Goal: Feedback & Contribution: Submit feedback/report problem

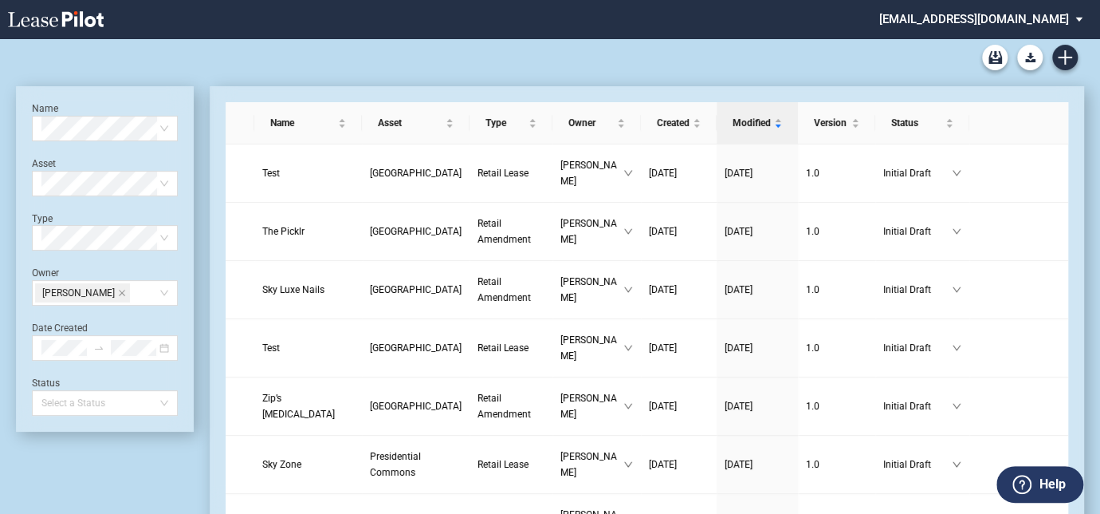
click at [1084, 14] on md-select "cmidkiff@diamondlawpa.com Change Password 2-Factor Authentication Form Manageme…" at bounding box center [987, 18] width 218 height 36
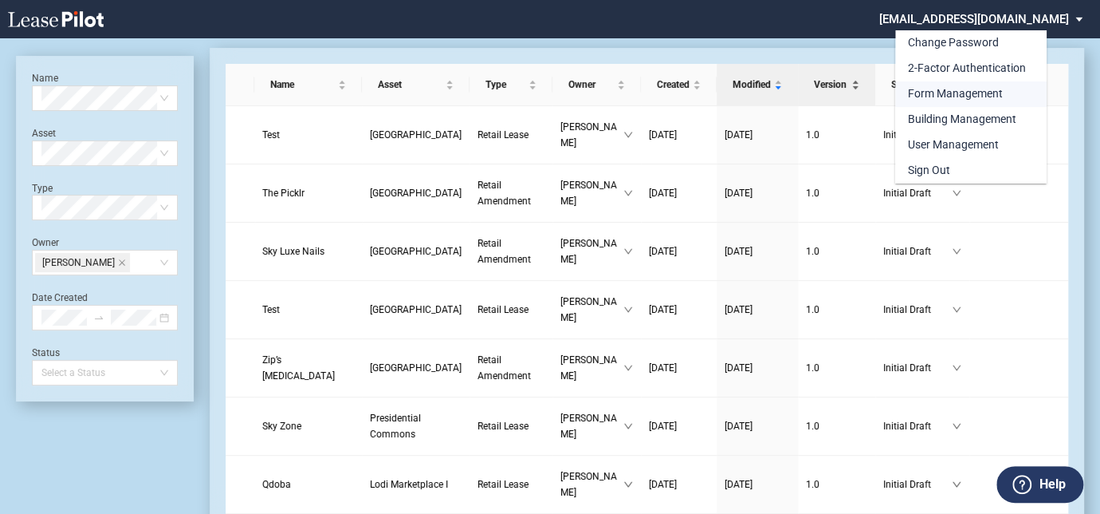
drag, startPoint x: 932, startPoint y: 99, endPoint x: 782, endPoint y: 91, distance: 150.1
click at [932, 99] on div "Form Management" at bounding box center [955, 94] width 95 height 16
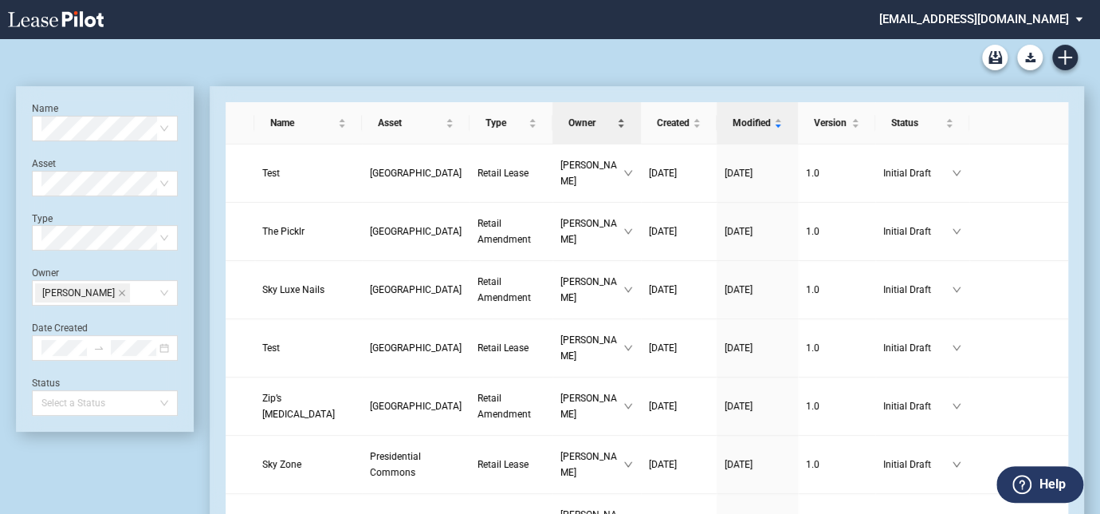
scroll to position [38, 0]
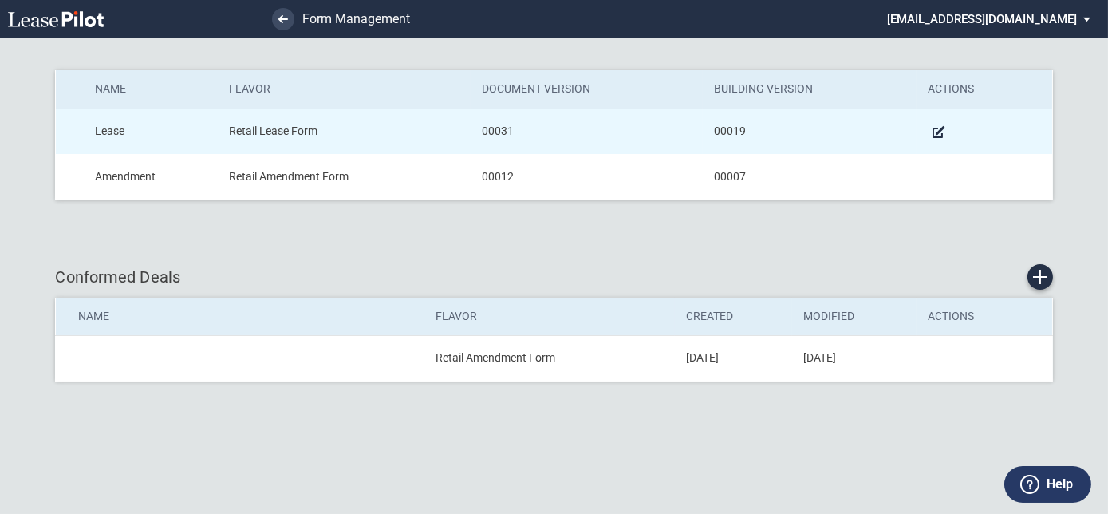
click at [261, 131] on td "Retail Lease Form" at bounding box center [344, 130] width 253 height 45
click at [935, 134] on md-icon "Manage Form" at bounding box center [938, 131] width 19 height 19
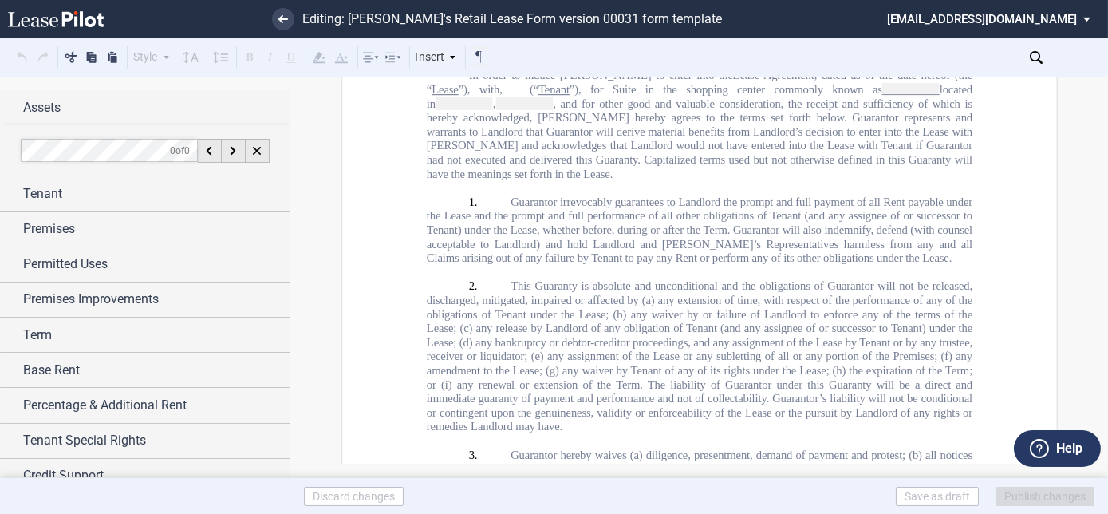
scroll to position [30536, 0]
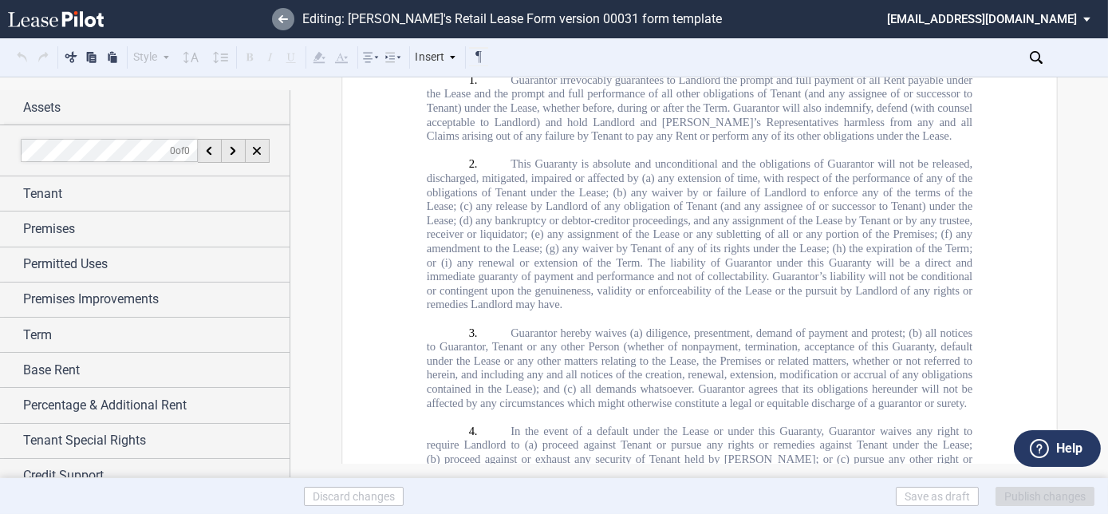
click at [282, 21] on icon at bounding box center [283, 19] width 10 height 8
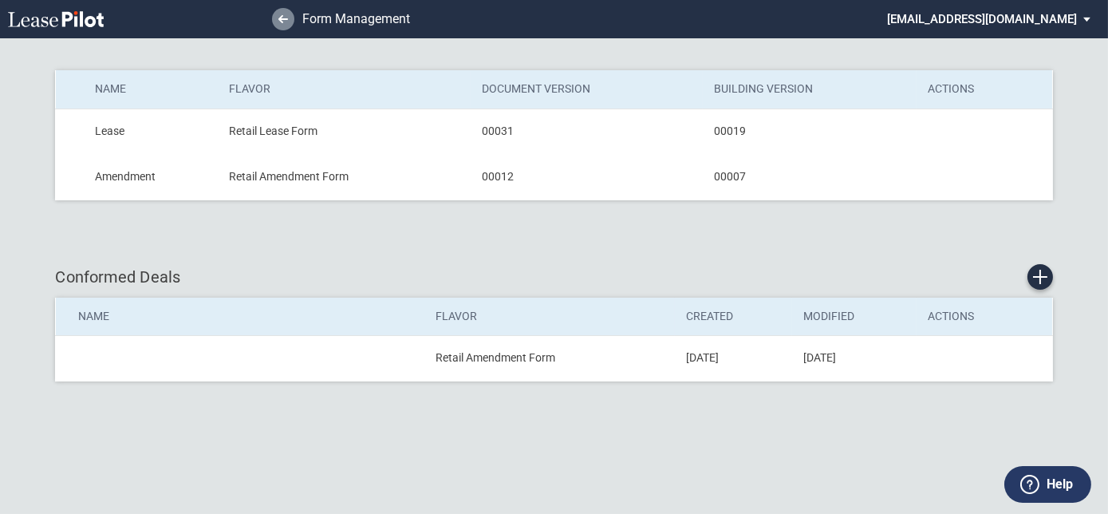
click at [287, 23] on link at bounding box center [283, 19] width 22 height 22
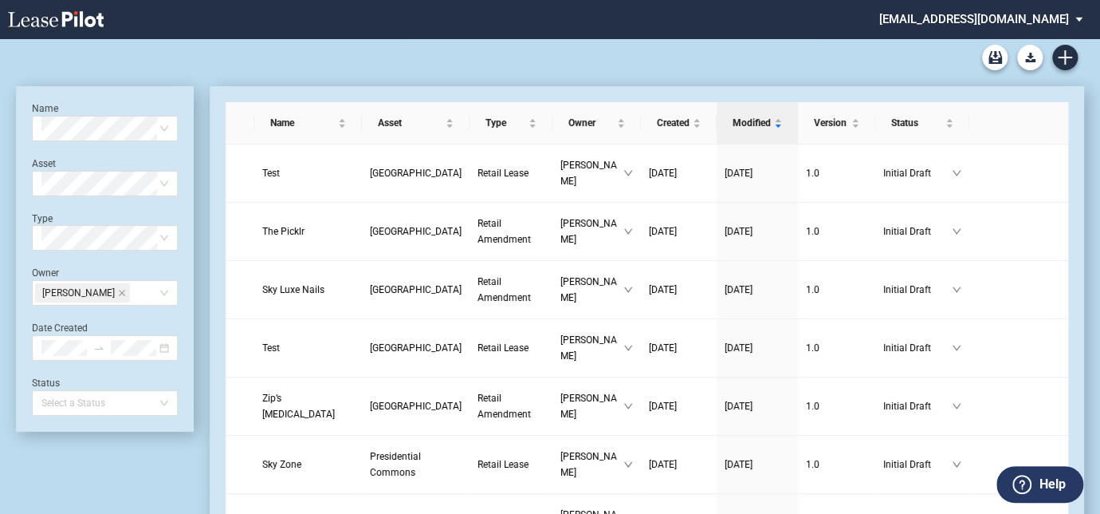
click at [1041, 474] on label "Help" at bounding box center [1052, 484] width 26 height 21
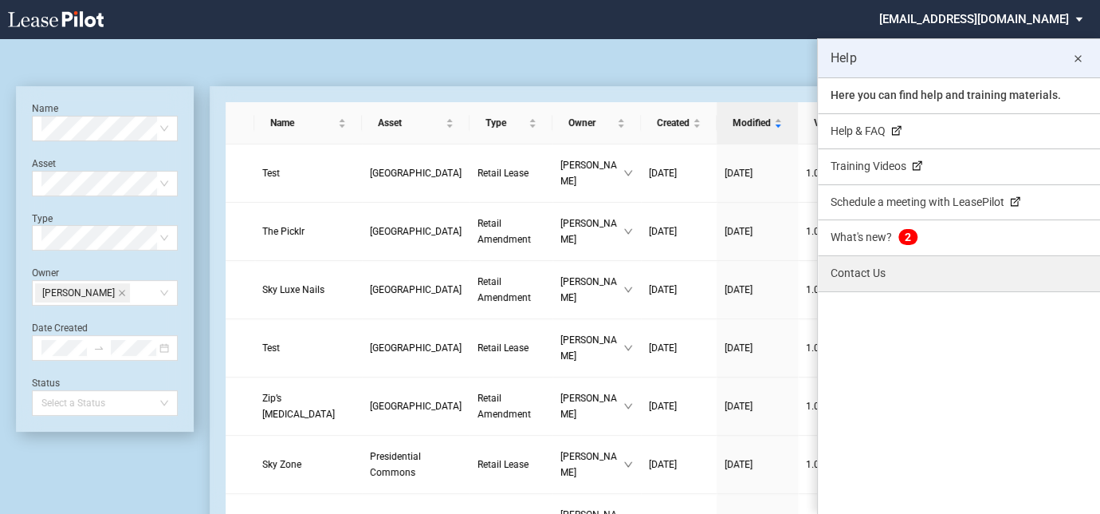
click at [876, 263] on link "Contact Us" at bounding box center [959, 273] width 282 height 35
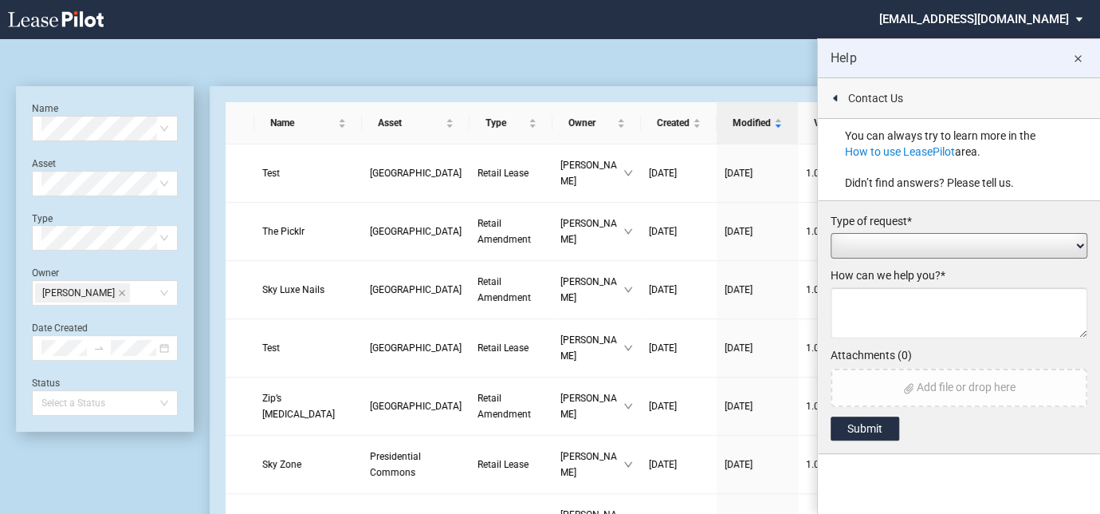
click at [879, 246] on select "Add / Change Asset Feature Request Formatting Issue Language Revisions Add New …" at bounding box center [959, 246] width 257 height 26
select select "language_revision"
click at [831, 233] on select "Add / Change Asset Feature Request Formatting Issue Language Revisions Add New …" at bounding box center [959, 246] width 257 height 26
click at [890, 305] on textarea at bounding box center [959, 312] width 257 height 51
type textarea "P"
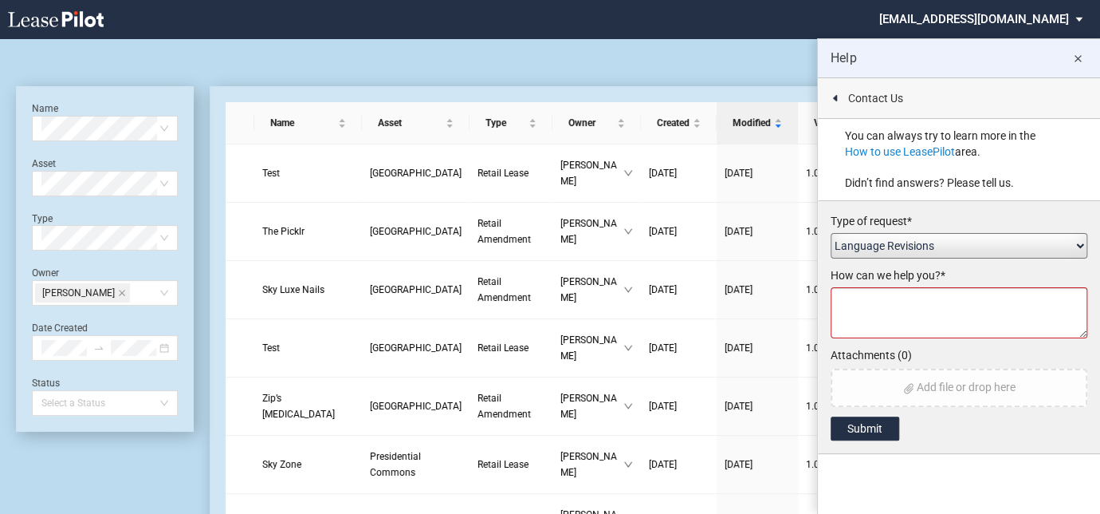
click at [883, 301] on textarea at bounding box center [959, 312] width 257 height 51
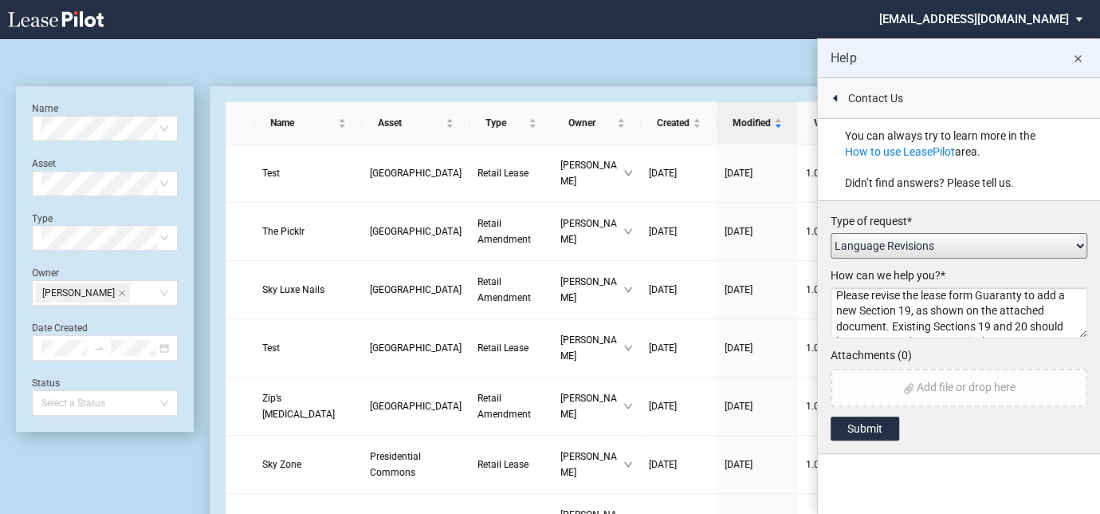
drag, startPoint x: 981, startPoint y: 295, endPoint x: 1002, endPoint y: 316, distance: 29.3
click at [981, 295] on textarea "Please revise the lease form Guaranty to add a new Section 19, as shown on the …" at bounding box center [959, 312] width 257 height 51
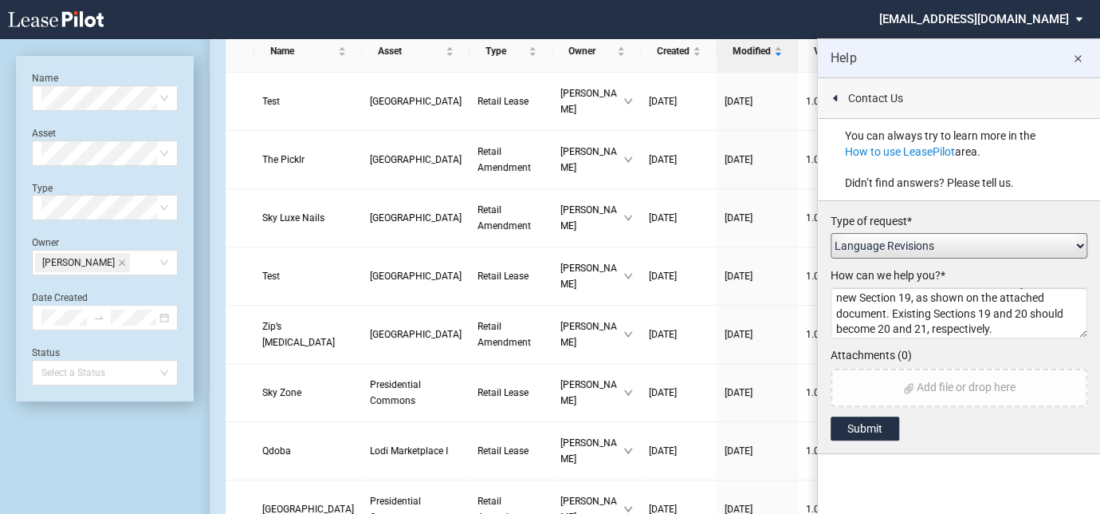
click at [1025, 332] on textarea "Please revise the Lease form Guaranty to add a new Section 19, as shown on the …" at bounding box center [959, 312] width 257 height 51
type textarea "Please revise the Lease form Guaranty to add a new Section 19, as shown on the …"
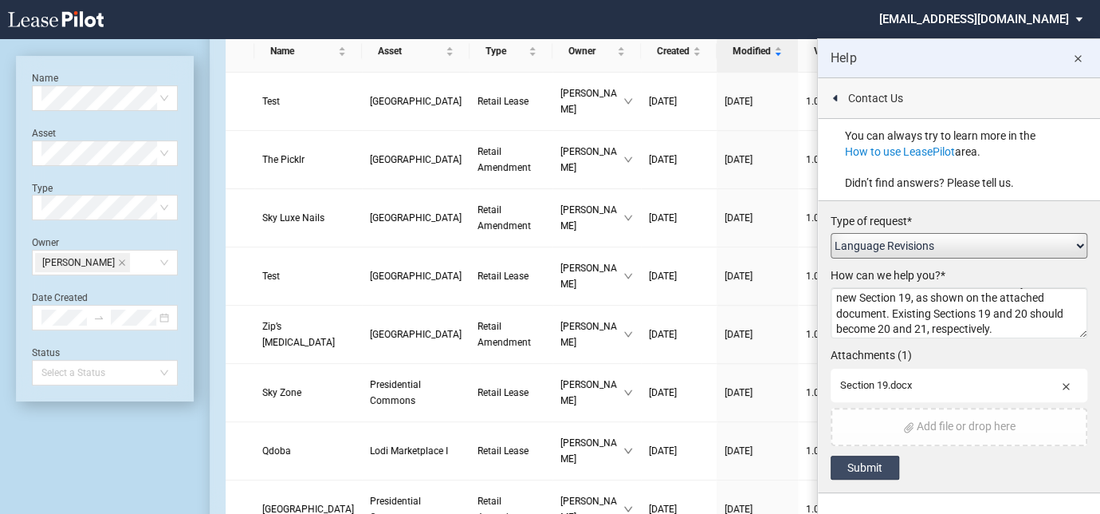
click at [869, 464] on button "Submit" at bounding box center [865, 467] width 69 height 24
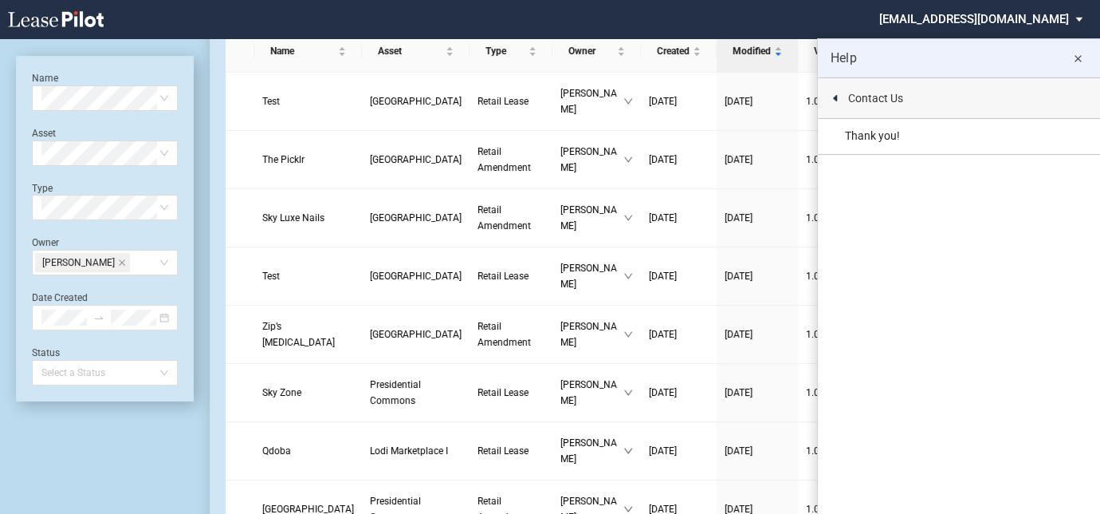
click at [1079, 57] on md-icon "close" at bounding box center [1078, 58] width 19 height 19
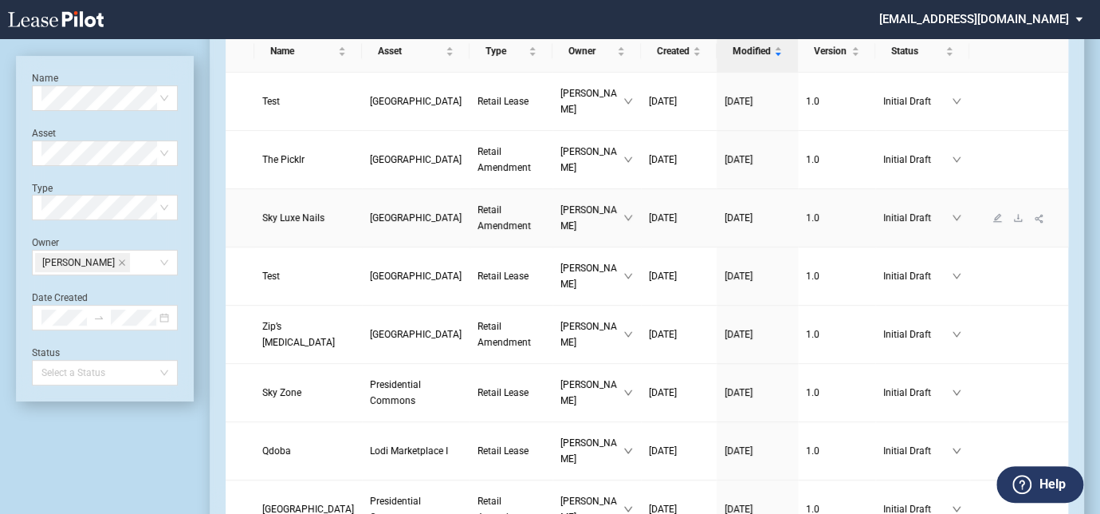
scroll to position [0, 0]
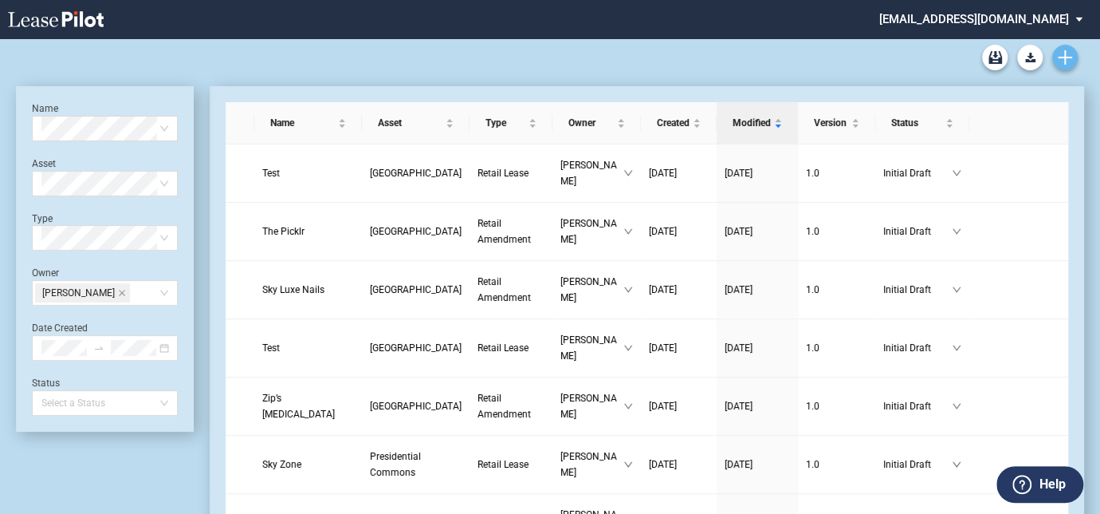
click at [1069, 55] on icon "Create new document" at bounding box center [1065, 57] width 14 height 14
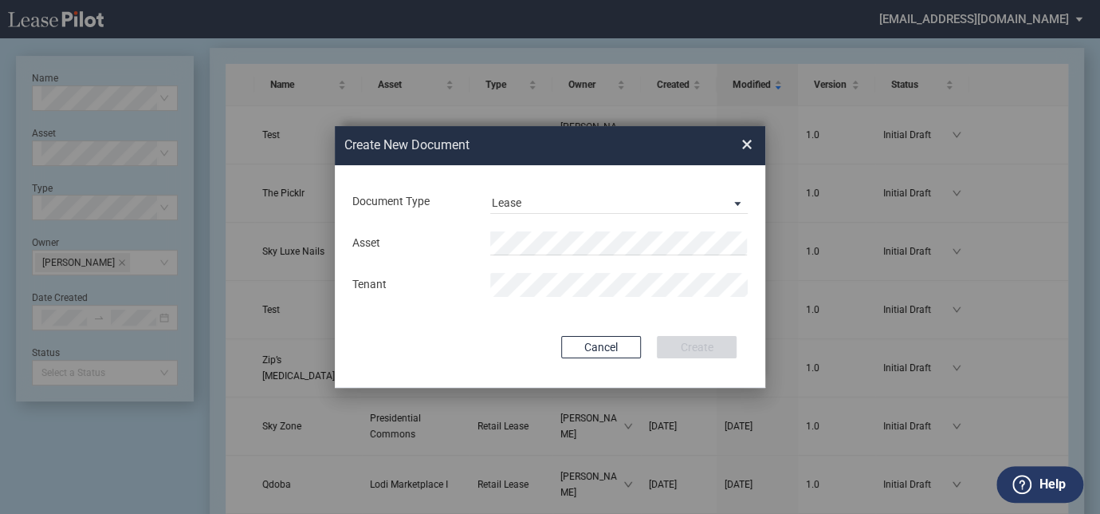
click at [750, 144] on span "×" at bounding box center [747, 145] width 11 height 26
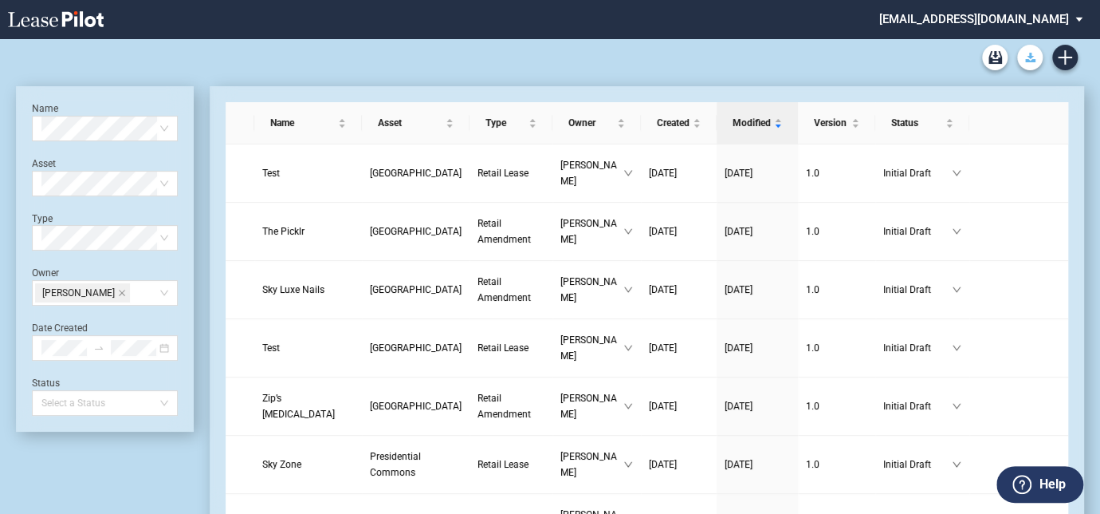
click at [1031, 55] on icon "Download Blank Form" at bounding box center [1030, 58] width 10 height 10
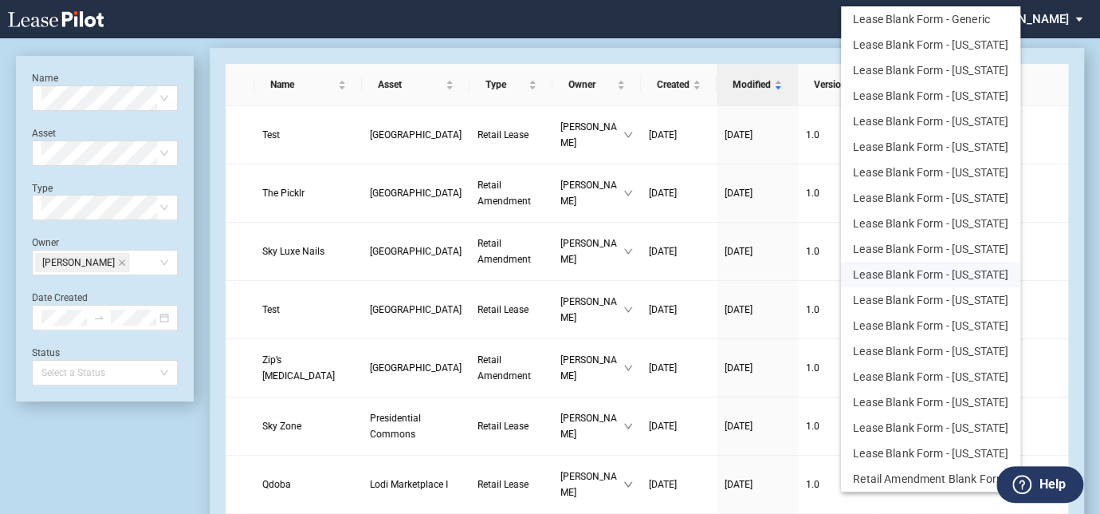
click at [927, 274] on button "Lease Blank Form - [US_STATE]" at bounding box center [930, 275] width 179 height 26
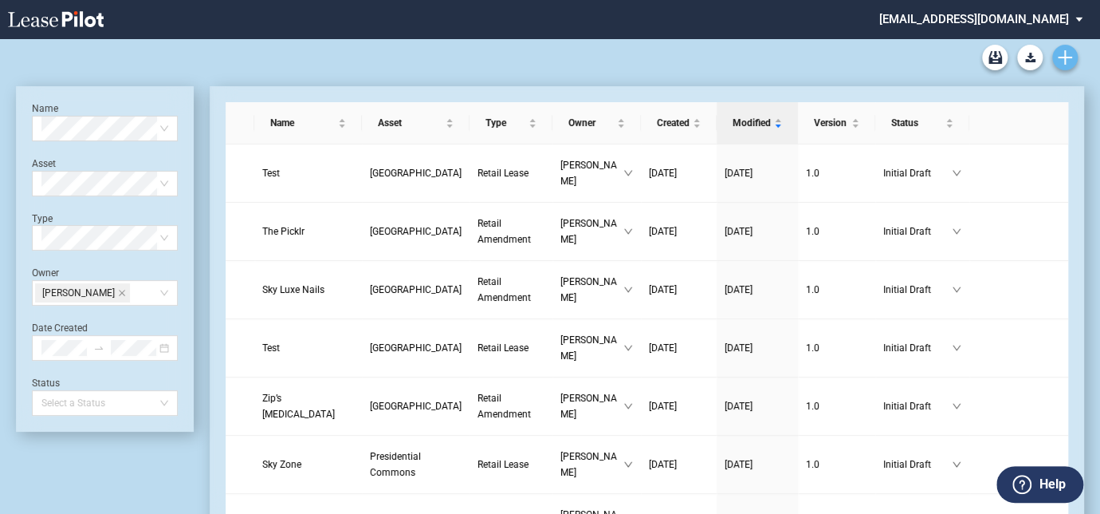
click at [1067, 53] on icon "Create new document" at bounding box center [1065, 57] width 14 height 14
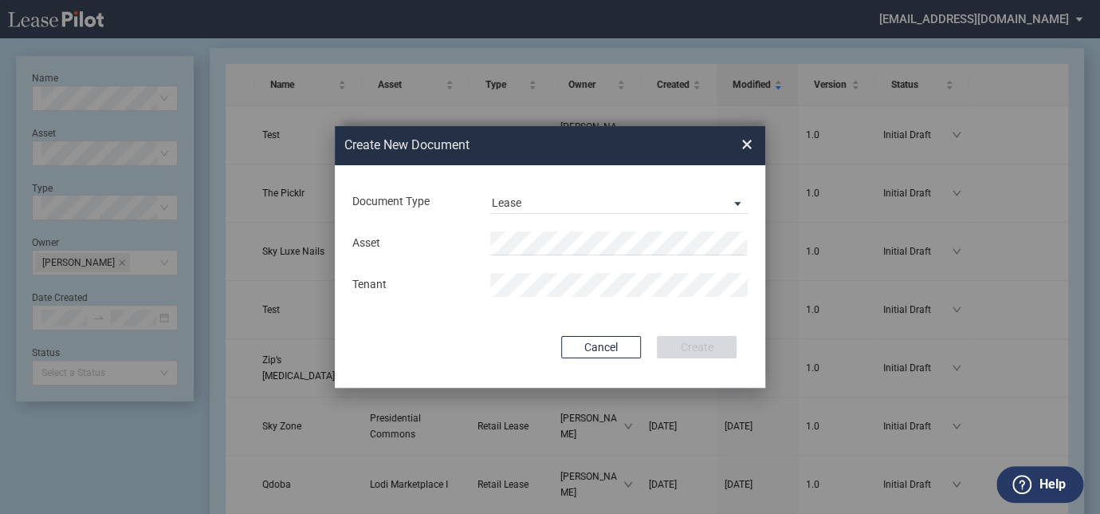
click at [746, 142] on span "×" at bounding box center [747, 145] width 11 height 26
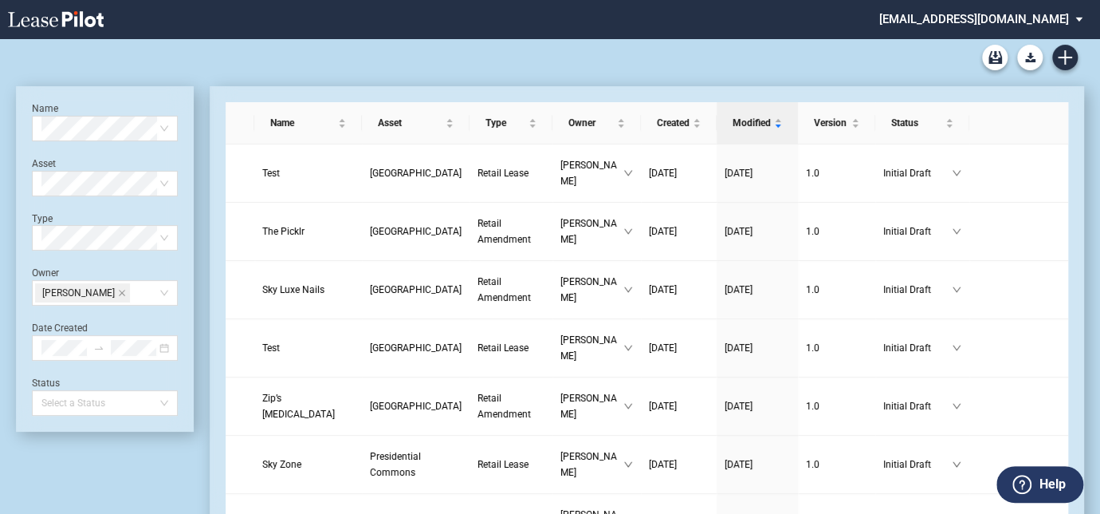
scroll to position [38, 0]
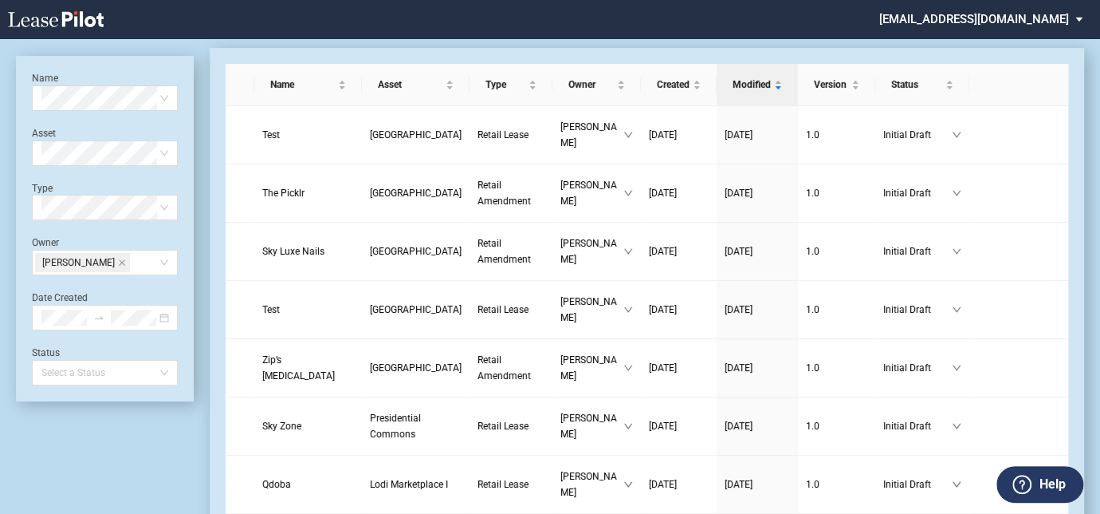
click at [1055, 485] on label "Help" at bounding box center [1052, 484] width 26 height 21
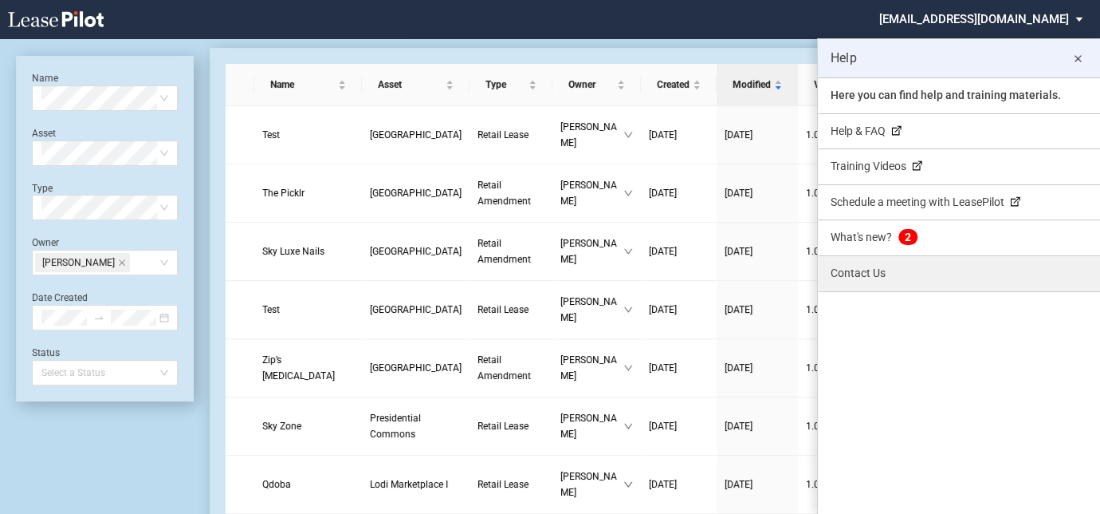
click at [876, 275] on link "Contact Us" at bounding box center [959, 273] width 282 height 35
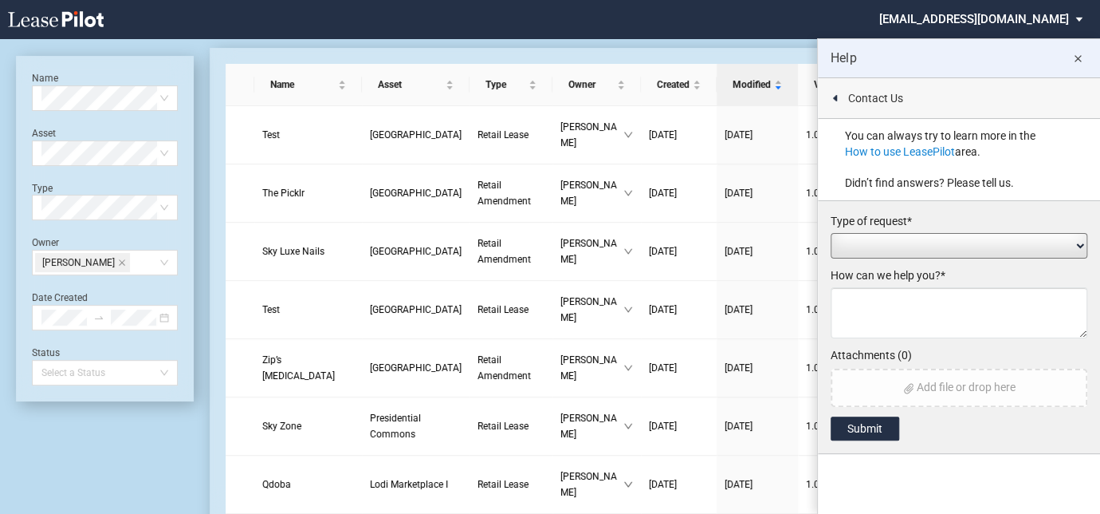
scroll to position [0, 0]
click at [878, 246] on select "Add / Change Asset Feature Request Formatting Issue Language Revisions Add New …" at bounding box center [959, 246] width 257 height 26
select select "language_revision"
click at [831, 233] on select "Add / Change Asset Feature Request Formatting Issue Language Revisions Add New …" at bounding box center [959, 246] width 257 height 26
click at [878, 320] on textarea at bounding box center [959, 312] width 257 height 51
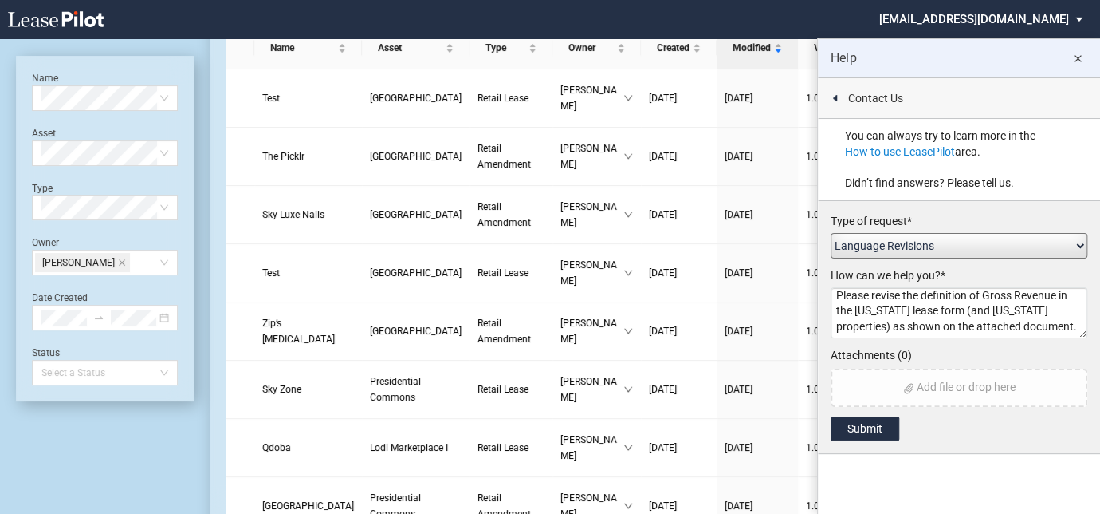
scroll to position [110, 0]
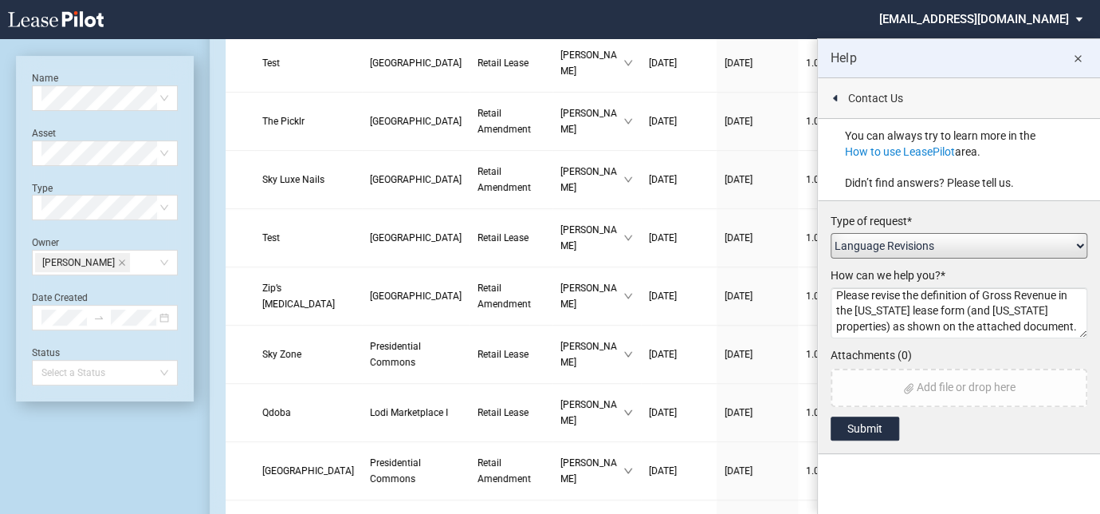
type textarea "Please revise the definition of Gross Revenue in the [US_STATE] lease form (and…"
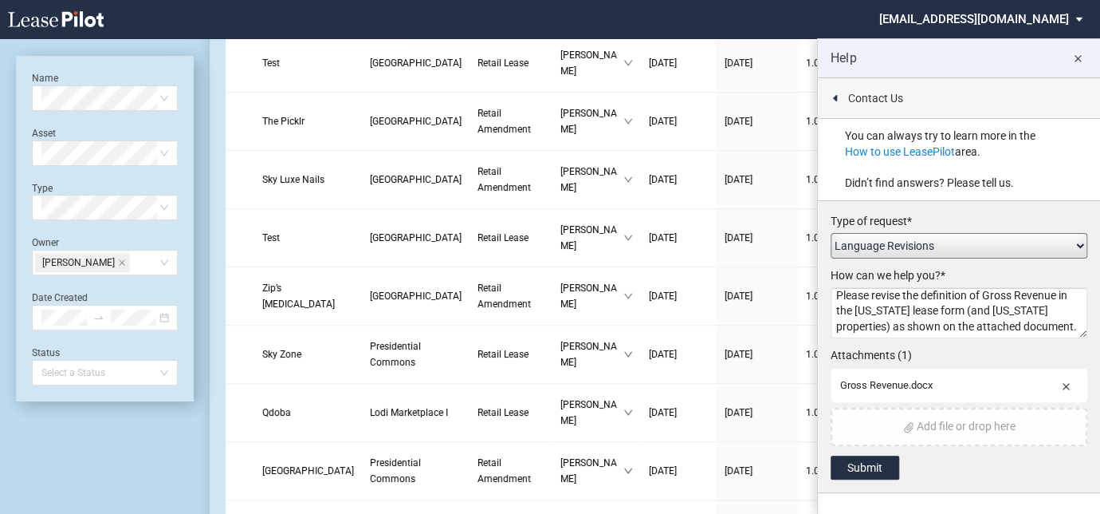
click at [883, 326] on textarea "Please revise the definition of Gross Revenue in the [US_STATE] lease form (and…" at bounding box center [959, 312] width 257 height 51
